Goal: Task Accomplishment & Management: Use online tool/utility

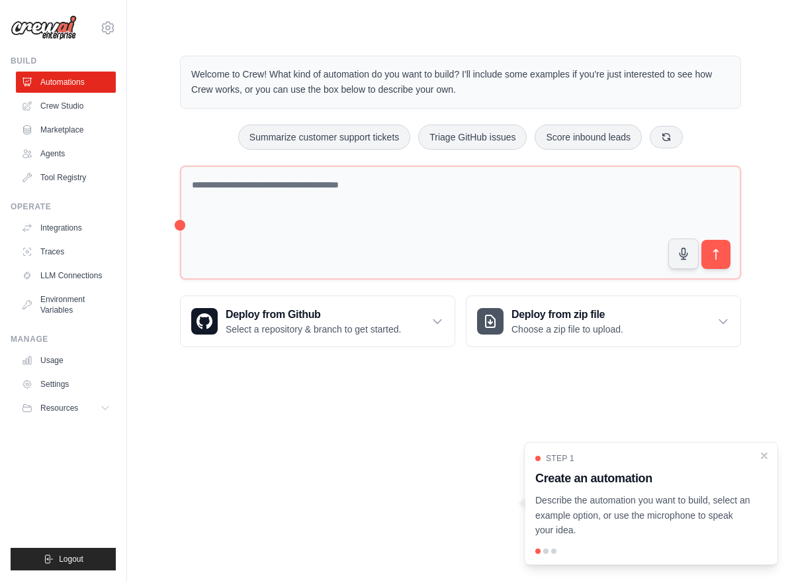
click at [753, 54] on div "Welcome to Crew! What kind of automation do you want to build? I'll include som…" at bounding box center [460, 201] width 593 height 334
click at [52, 154] on link "Agents" at bounding box center [67, 153] width 100 height 21
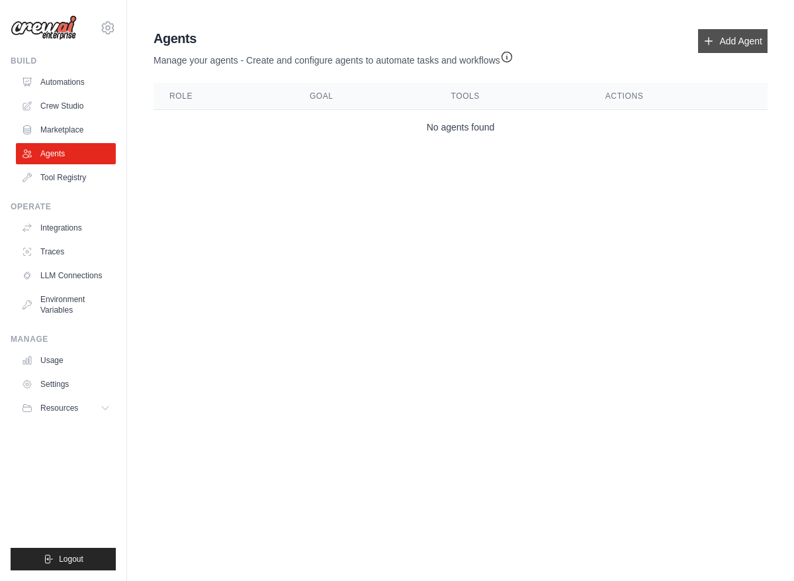
click at [727, 44] on link "Add Agent" at bounding box center [733, 41] width 70 height 24
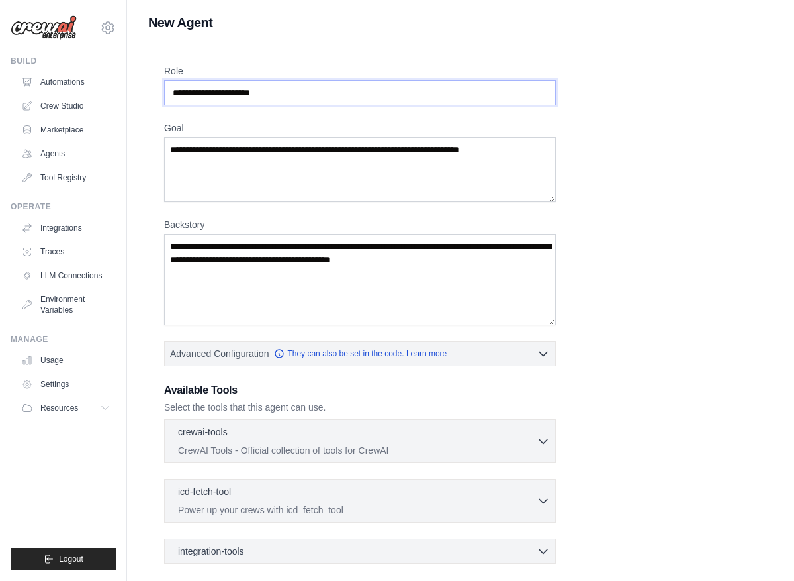
click at [330, 93] on input "Role" at bounding box center [360, 92] width 392 height 25
click at [428, 85] on input "Role" at bounding box center [360, 92] width 392 height 25
